Goal: Check status

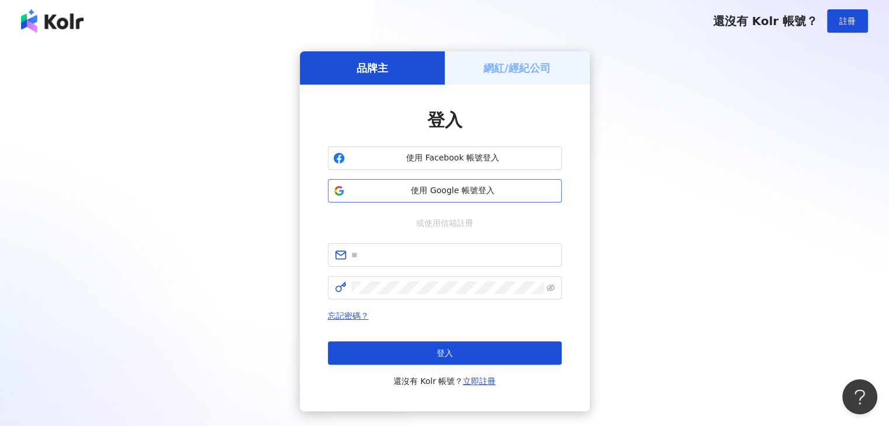
click at [399, 197] on button "使用 Google 帳號登入" at bounding box center [445, 190] width 234 height 23
click at [535, 68] on h5 "網紅/經紀公司" at bounding box center [516, 68] width 67 height 15
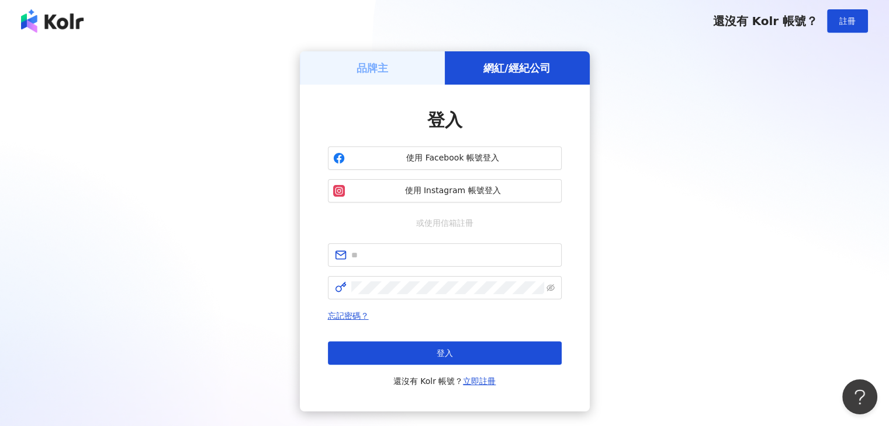
click at [395, 60] on div "品牌主" at bounding box center [372, 67] width 145 height 33
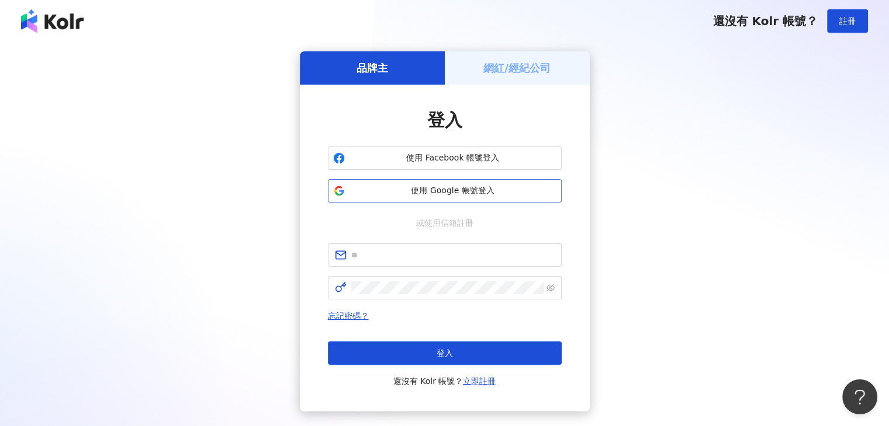
click at [442, 193] on span "使用 Google 帳號登入" at bounding box center [452, 191] width 207 height 12
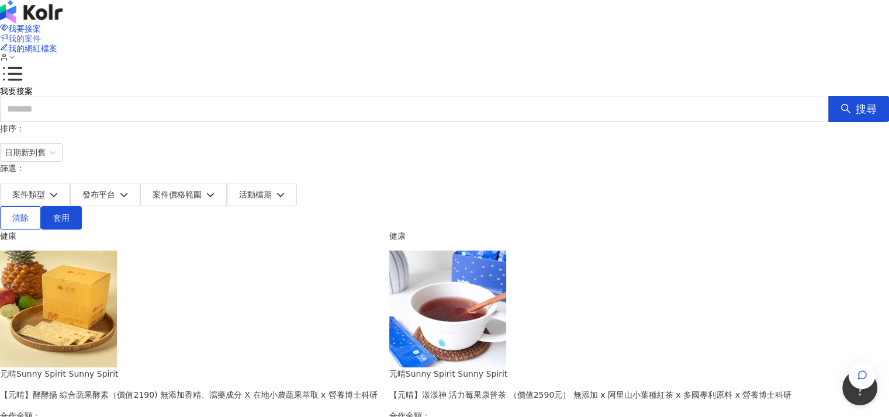
click at [41, 34] on span "我的案件" at bounding box center [24, 38] width 33 height 9
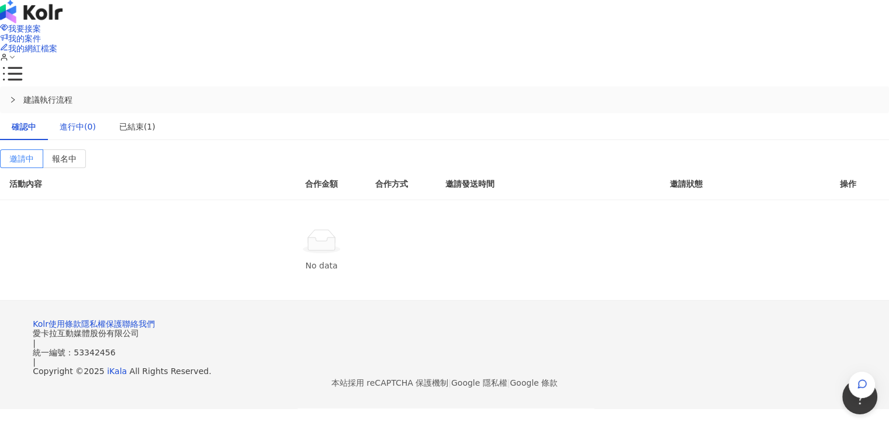
click at [96, 120] on div "進行中(0)" at bounding box center [78, 126] width 36 height 13
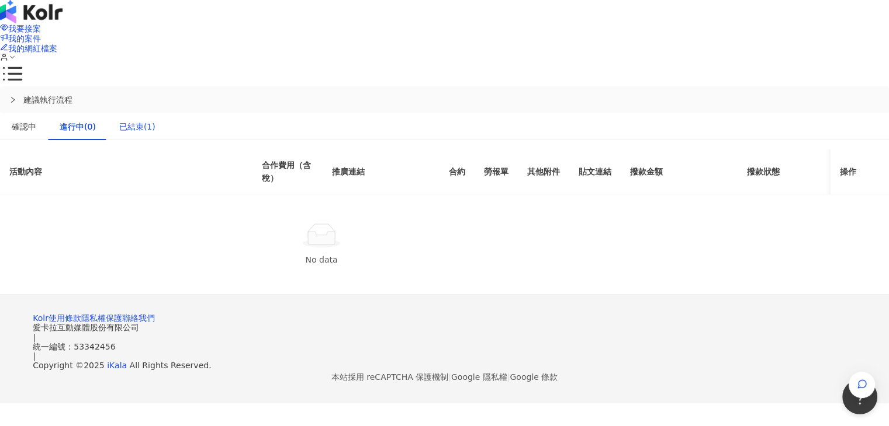
click at [155, 120] on div "已結束(1)" at bounding box center [137, 126] width 36 height 13
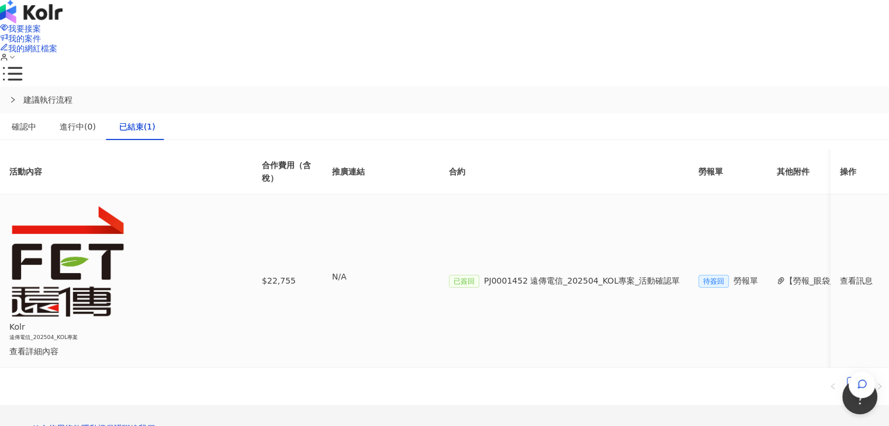
click at [224, 345] on div "查看詳細內容" at bounding box center [116, 351] width 215 height 13
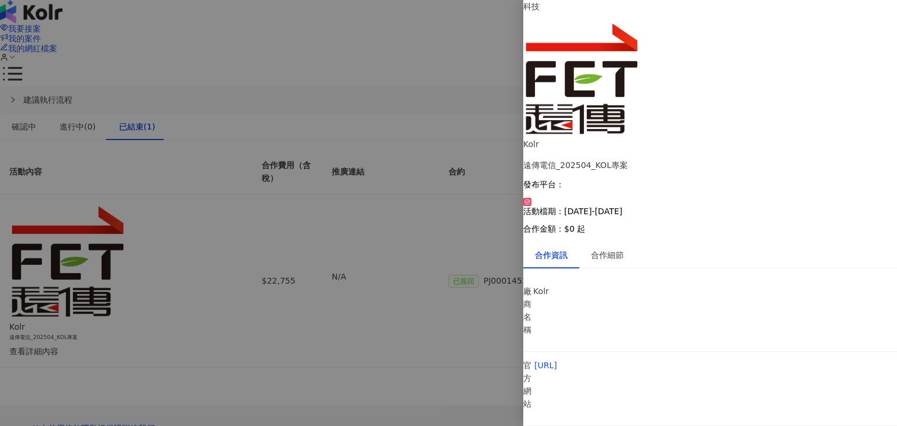
click at [408, 292] on div at bounding box center [448, 213] width 897 height 426
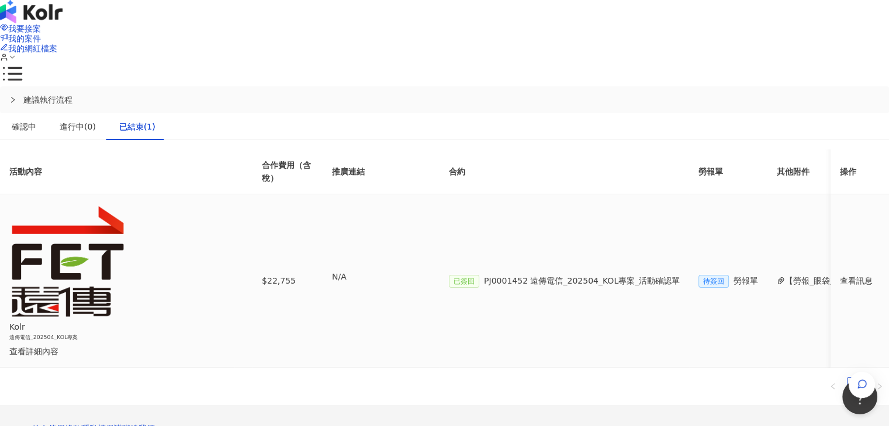
click at [655, 276] on span "PJ0001452 遠傳電信_202504_KOL專案_活動確認單" at bounding box center [582, 280] width 196 height 9
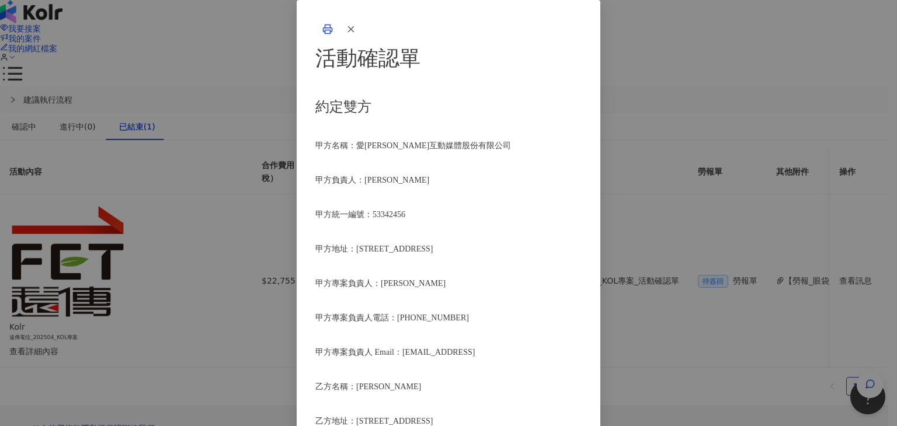
scroll to position [1285, 0]
